Goal: Task Accomplishment & Management: Complete application form

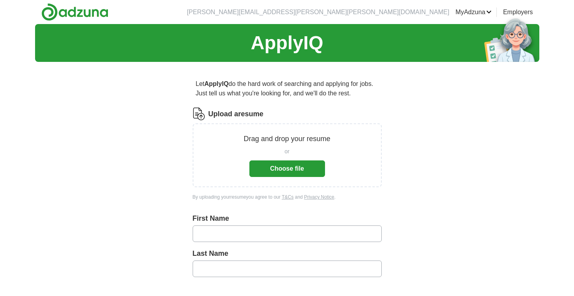
click at [299, 170] on button "Choose file" at bounding box center [287, 168] width 76 height 17
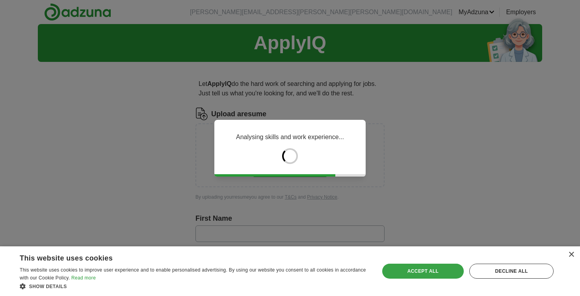
click at [431, 274] on div "Accept all" at bounding box center [423, 270] width 82 height 15
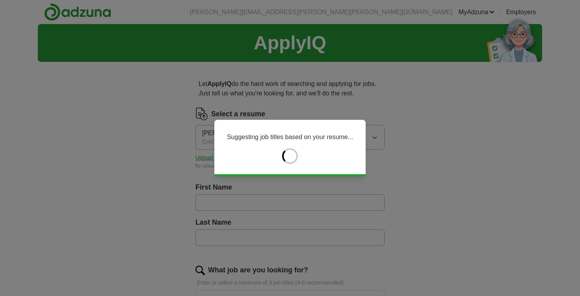
type input "*****"
type input "**********"
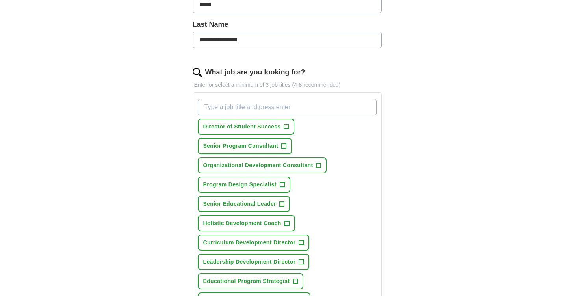
scroll to position [198, 0]
click at [287, 127] on span "+" at bounding box center [286, 126] width 5 height 6
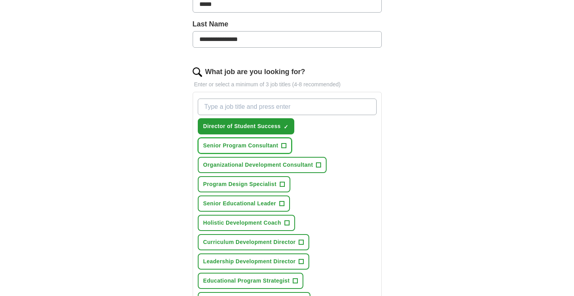
click at [286, 145] on button "Senior Program Consultant +" at bounding box center [245, 145] width 95 height 16
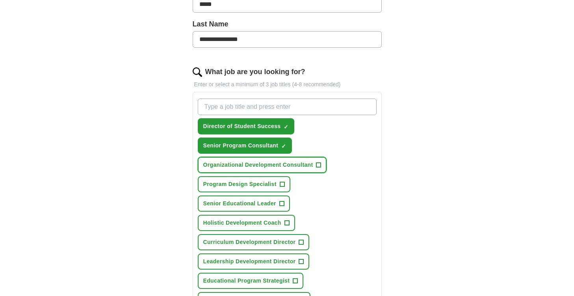
click at [315, 161] on button "Organizational Development Consultant +" at bounding box center [262, 165] width 129 height 16
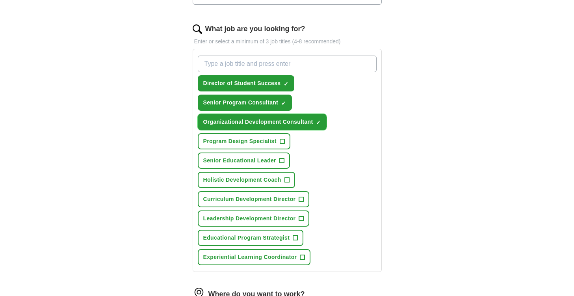
scroll to position [242, 0]
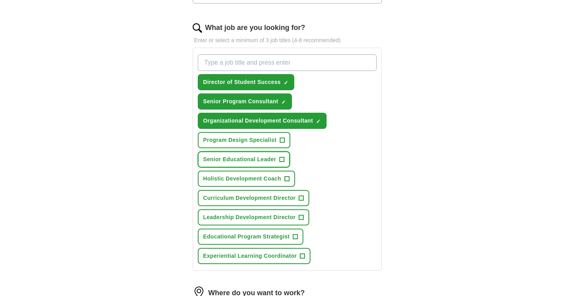
click at [282, 159] on span "+" at bounding box center [281, 159] width 5 height 6
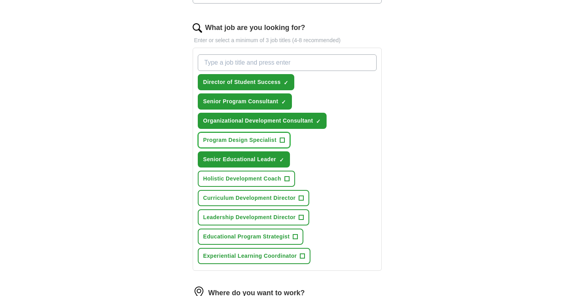
click at [280, 139] on span "+" at bounding box center [282, 139] width 5 height 5
click at [288, 178] on span "+" at bounding box center [286, 179] width 5 height 6
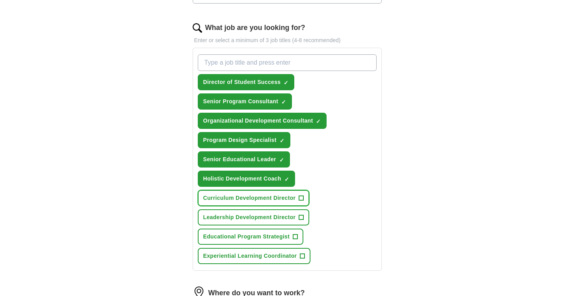
click at [302, 197] on span "+" at bounding box center [301, 198] width 5 height 6
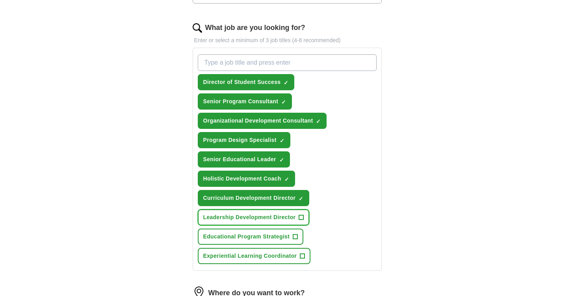
click at [302, 216] on span "+" at bounding box center [301, 217] width 5 height 6
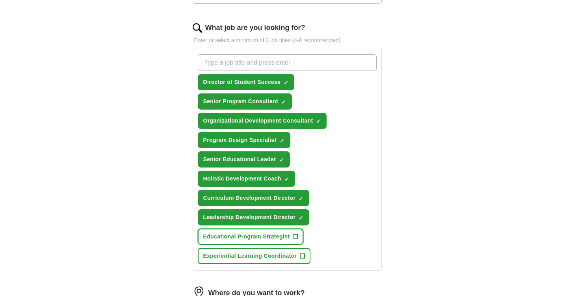
click at [296, 234] on span "+" at bounding box center [295, 237] width 5 height 6
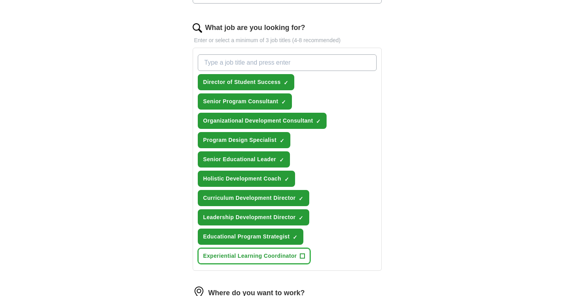
click at [302, 253] on span "+" at bounding box center [302, 256] width 5 height 6
click at [321, 262] on div "Director of Student Success ✓ × Senior Program Consultant ✓ × Organizational De…" at bounding box center [287, 159] width 182 height 216
click at [215, 63] on input "What job are you looking for?" at bounding box center [287, 62] width 179 height 17
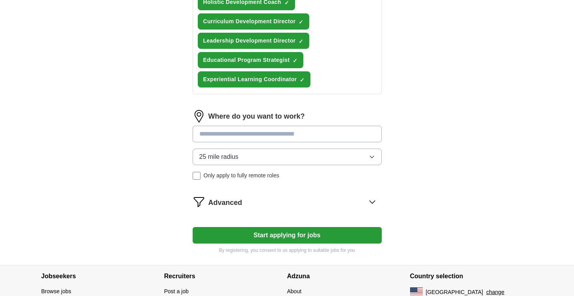
scroll to position [421, 0]
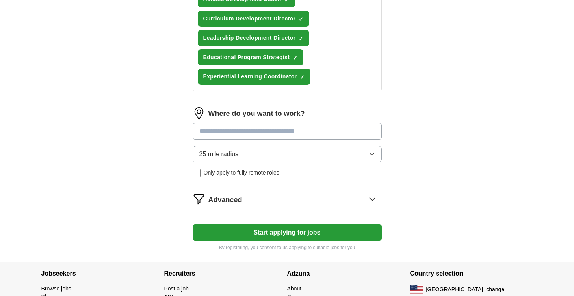
click at [266, 135] on input at bounding box center [287, 131] width 189 height 17
type input "******"
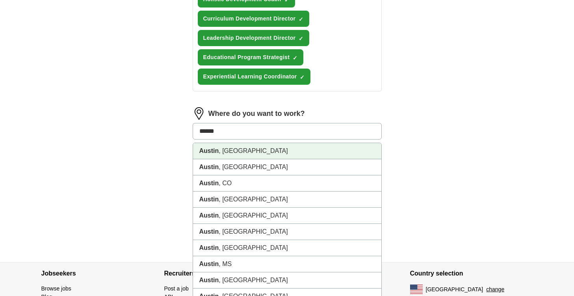
click at [262, 158] on li "[GEOGRAPHIC_DATA] , [GEOGRAPHIC_DATA]" at bounding box center [287, 151] width 188 height 16
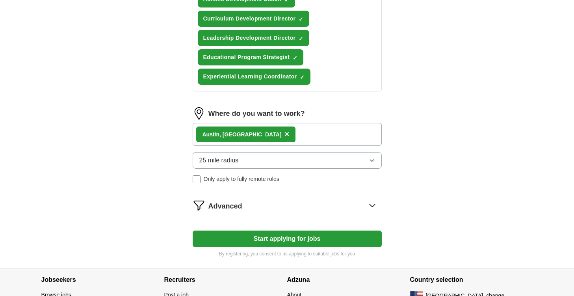
click at [260, 158] on button "25 mile radius" at bounding box center [287, 160] width 189 height 17
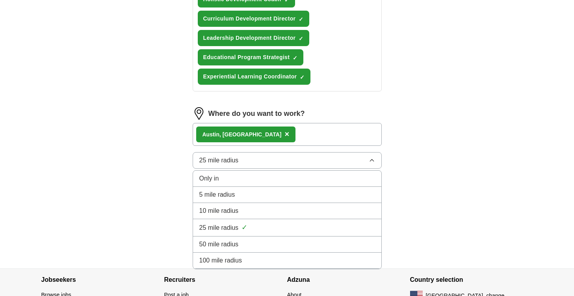
click at [254, 212] on div "10 mile radius" at bounding box center [287, 210] width 176 height 9
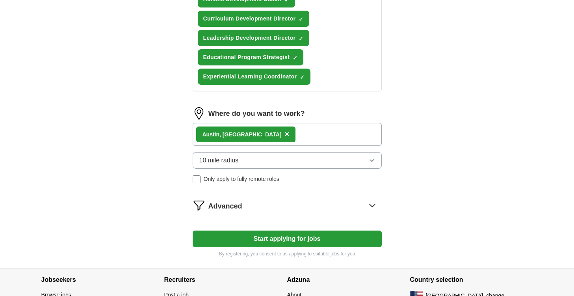
click at [291, 210] on div "Advanced" at bounding box center [294, 205] width 173 height 13
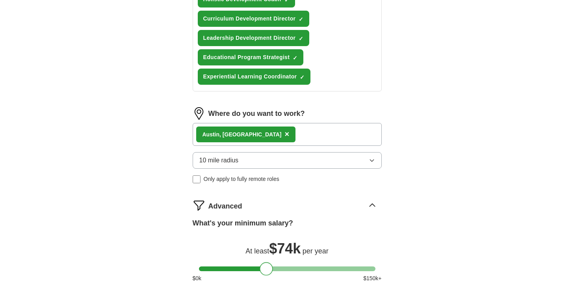
drag, startPoint x: 206, startPoint y: 270, endPoint x: 265, endPoint y: 277, distance: 59.9
click at [265, 277] on div "What's your minimum salary? At least $ 74k per year $ 0 k $ 150 k+" at bounding box center [287, 253] width 189 height 71
click at [267, 276] on div "$ 0 k $ 150 k+" at bounding box center [287, 278] width 189 height 8
click at [266, 272] on div at bounding box center [266, 268] width 13 height 13
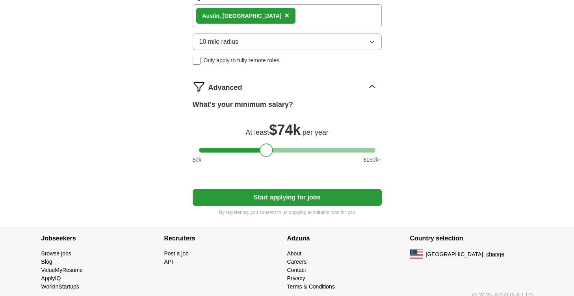
scroll to position [551, 0]
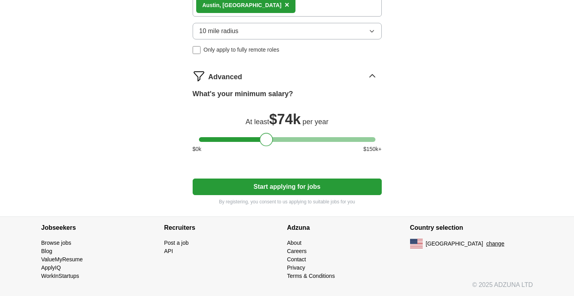
click at [299, 185] on button "Start applying for jobs" at bounding box center [287, 186] width 189 height 17
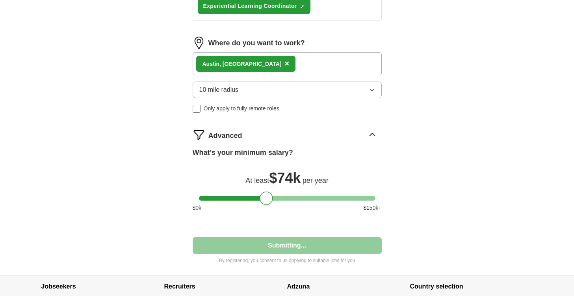
select select "**"
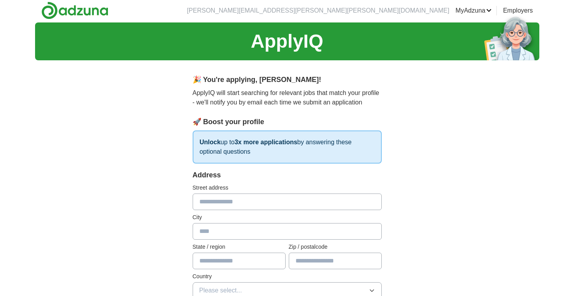
scroll to position [0, 0]
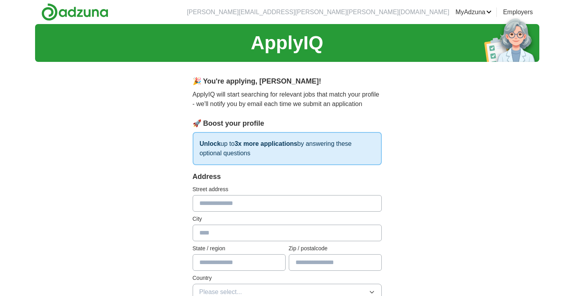
click at [252, 202] on input "text" at bounding box center [287, 203] width 189 height 17
type input "**********"
type input "******"
type input "**"
type input "*****"
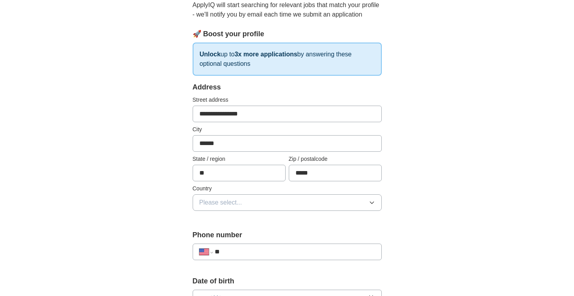
scroll to position [90, 0]
click at [238, 201] on span "Please select..." at bounding box center [220, 201] width 43 height 9
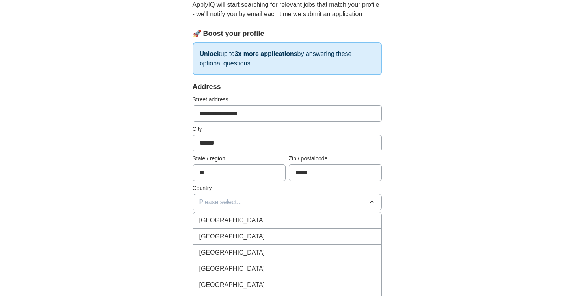
click at [238, 236] on div "[GEOGRAPHIC_DATA]" at bounding box center [287, 236] width 176 height 9
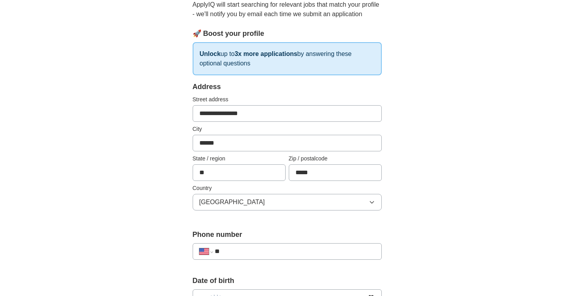
click at [236, 247] on input "**" at bounding box center [295, 251] width 160 height 9
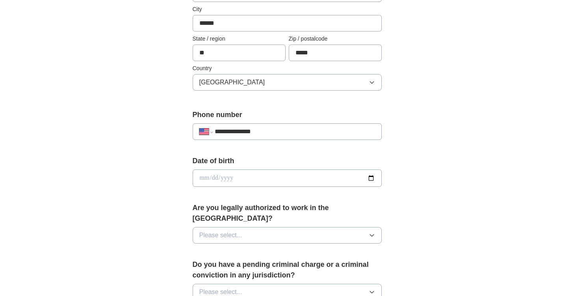
scroll to position [210, 0]
type input "**********"
click at [204, 179] on input "date" at bounding box center [287, 177] width 189 height 17
type input "**********"
click at [325, 226] on button "Please select..." at bounding box center [287, 234] width 189 height 17
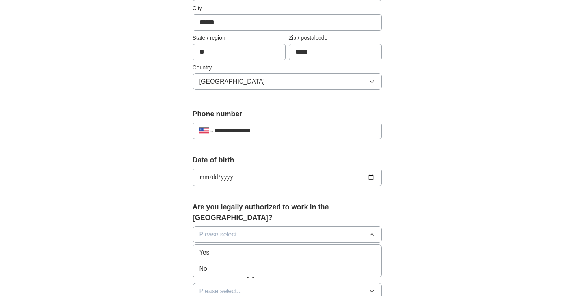
click at [221, 248] on div "Yes" at bounding box center [287, 252] width 176 height 9
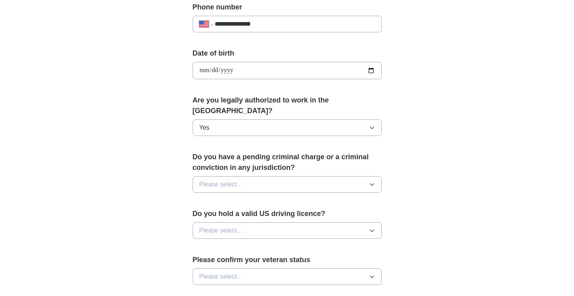
scroll to position [318, 0]
click at [249, 175] on button "Please select..." at bounding box center [287, 183] width 189 height 17
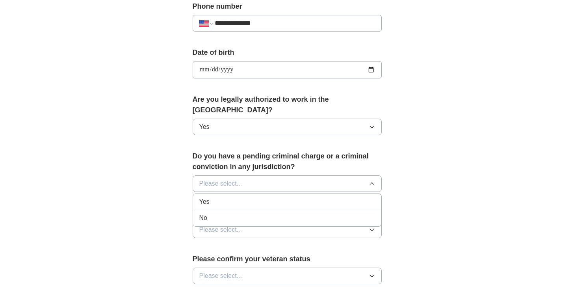
click at [241, 213] on div "No" at bounding box center [287, 217] width 176 height 9
click at [243, 221] on button "Please select..." at bounding box center [287, 229] width 189 height 17
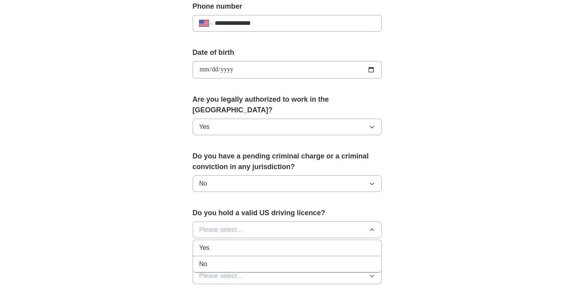
click at [230, 243] on div "Yes" at bounding box center [287, 247] width 176 height 9
click at [240, 271] on span "Please select..." at bounding box center [220, 275] width 43 height 9
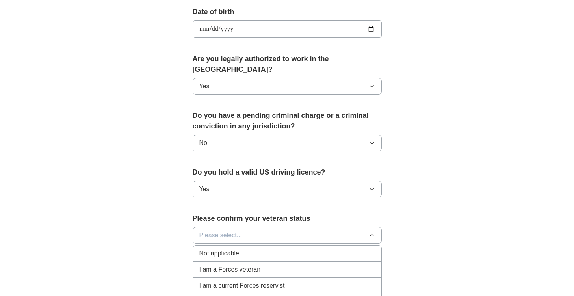
scroll to position [372, 0]
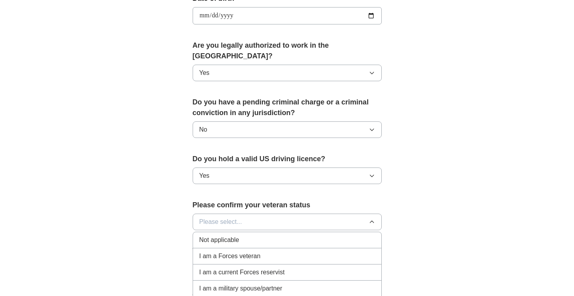
click at [310, 235] on div "Not applicable" at bounding box center [287, 239] width 176 height 9
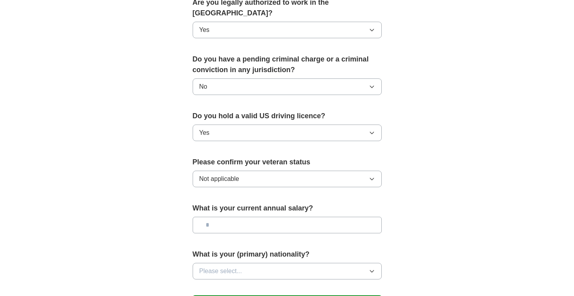
scroll to position [454, 0]
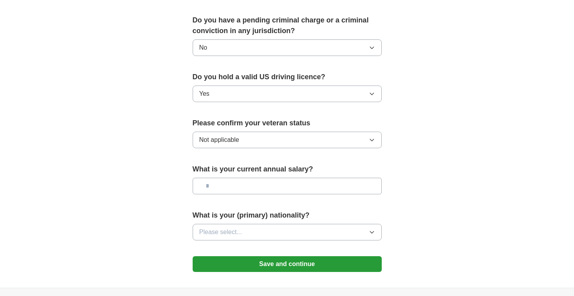
click at [269, 132] on button "Not applicable" at bounding box center [287, 140] width 189 height 17
click at [249, 178] on input "text" at bounding box center [287, 186] width 189 height 17
click at [216, 178] on input "********" at bounding box center [287, 186] width 189 height 17
type input "********"
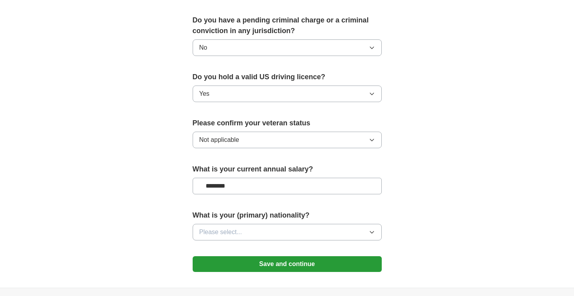
click at [235, 227] on span "Please select..." at bounding box center [220, 231] width 43 height 9
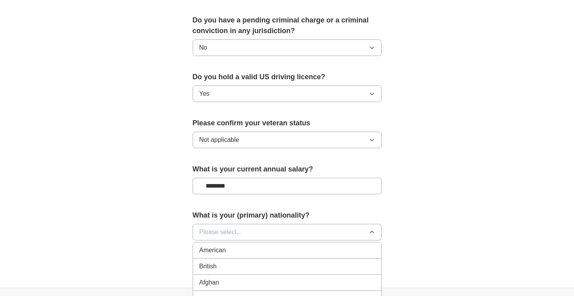
click at [240, 258] on li "British" at bounding box center [287, 266] width 188 height 16
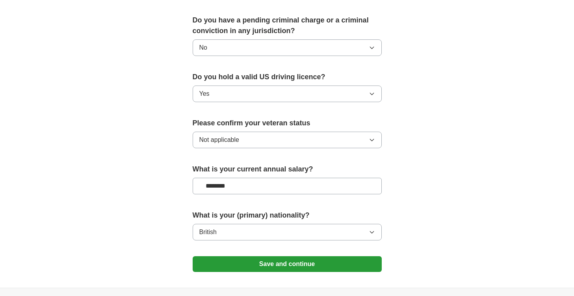
click at [236, 224] on button "British" at bounding box center [287, 232] width 189 height 17
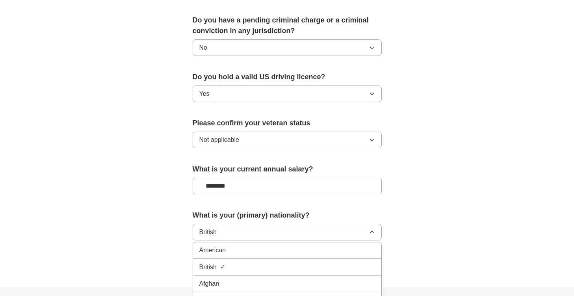
click at [233, 245] on div "American" at bounding box center [287, 249] width 176 height 9
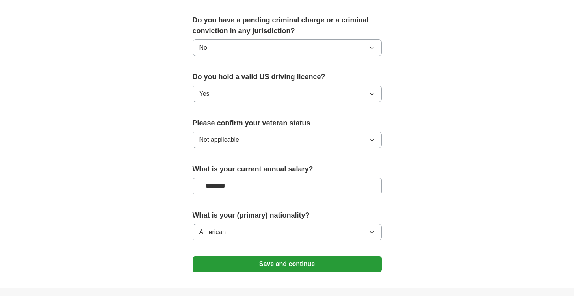
click at [282, 256] on button "Save and continue" at bounding box center [287, 264] width 189 height 16
